Goal: Transaction & Acquisition: Download file/media

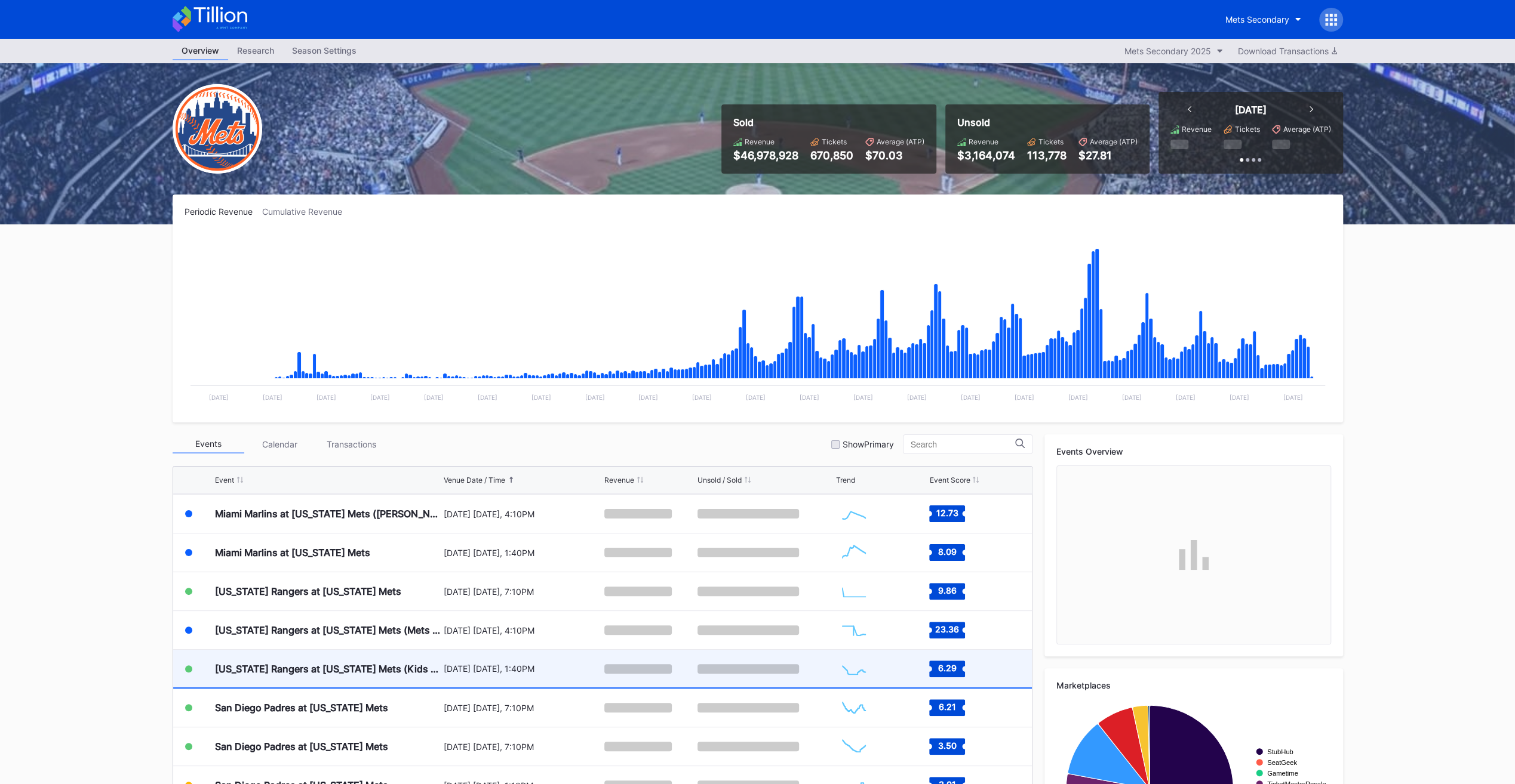
scroll to position [2677, 0]
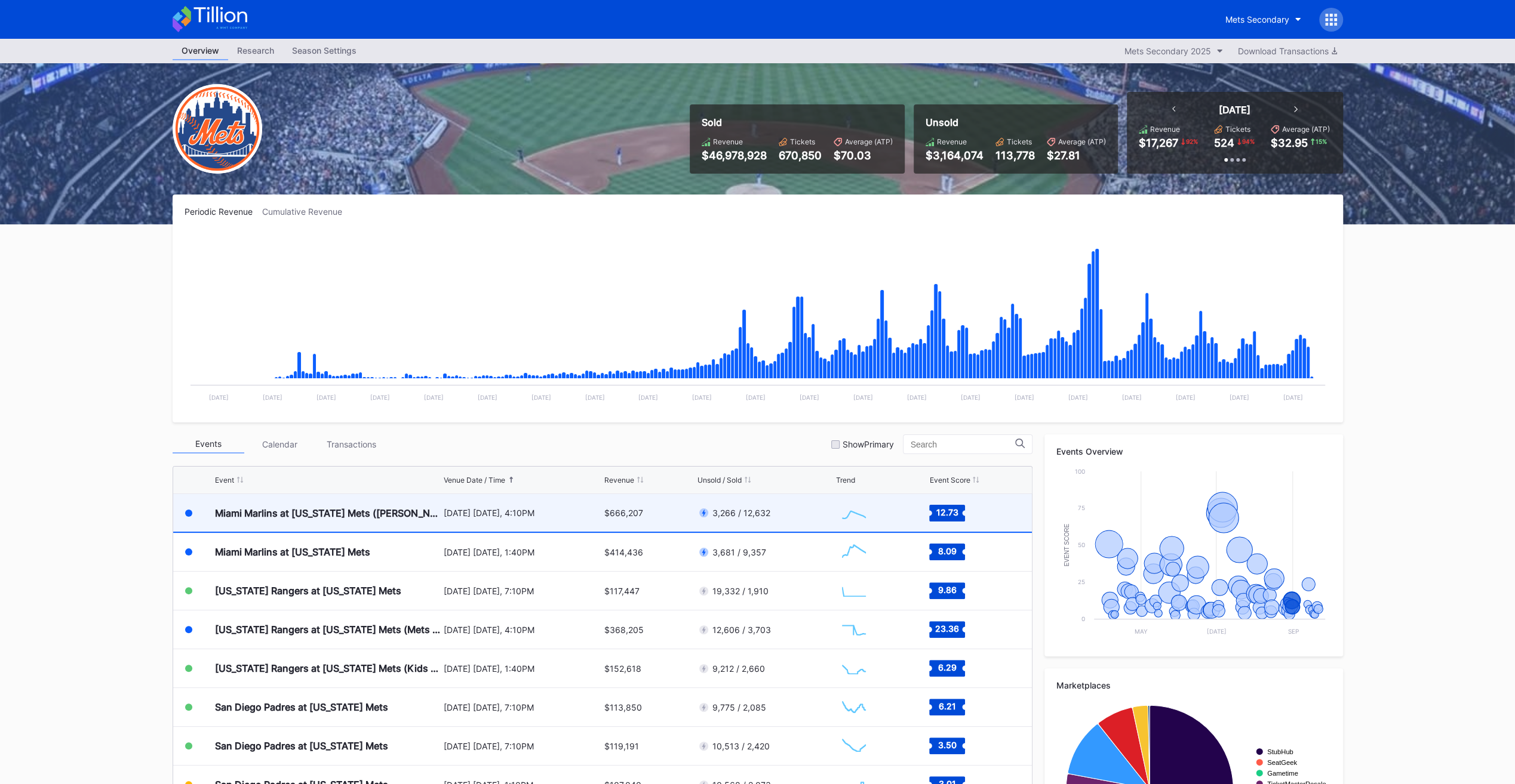
click at [660, 511] on div "$666,207" at bounding box center [649, 513] width 90 height 38
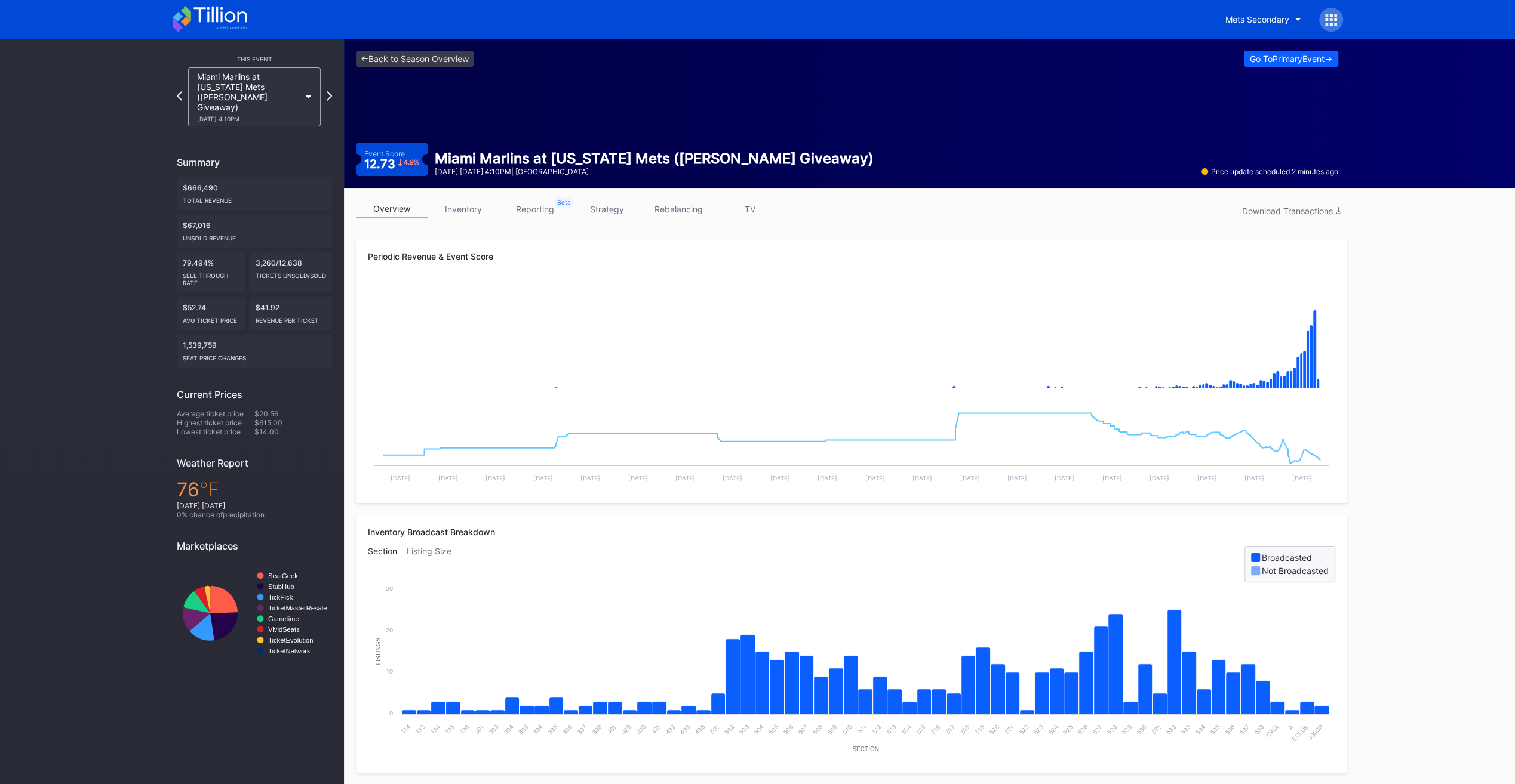
click at [455, 203] on link "inventory" at bounding box center [463, 209] width 72 height 18
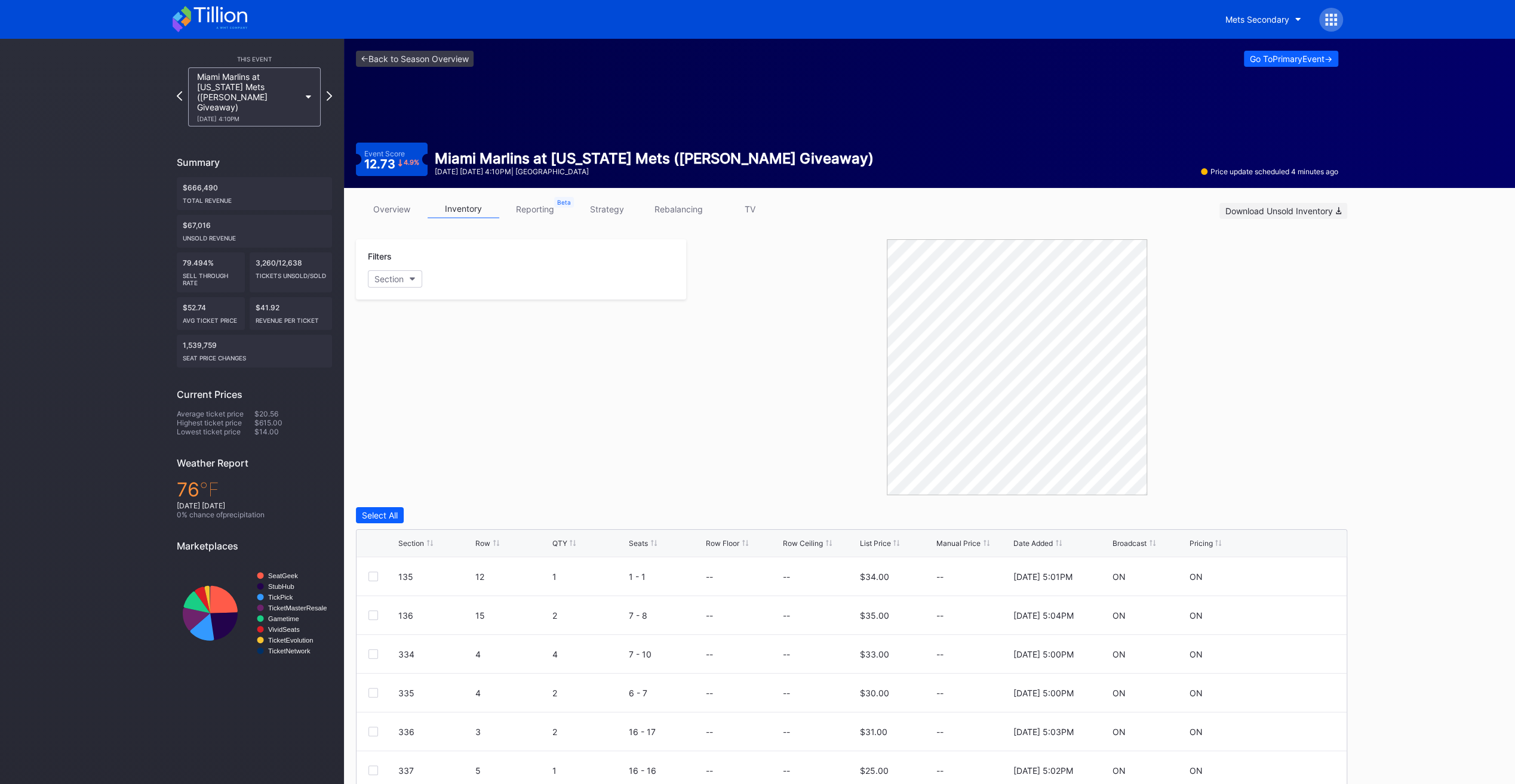
click at [1289, 208] on div "Download Unsold Inventory" at bounding box center [1282, 212] width 115 height 10
click at [1234, 364] on div at bounding box center [1017, 367] width 661 height 256
